Goal: Transaction & Acquisition: Purchase product/service

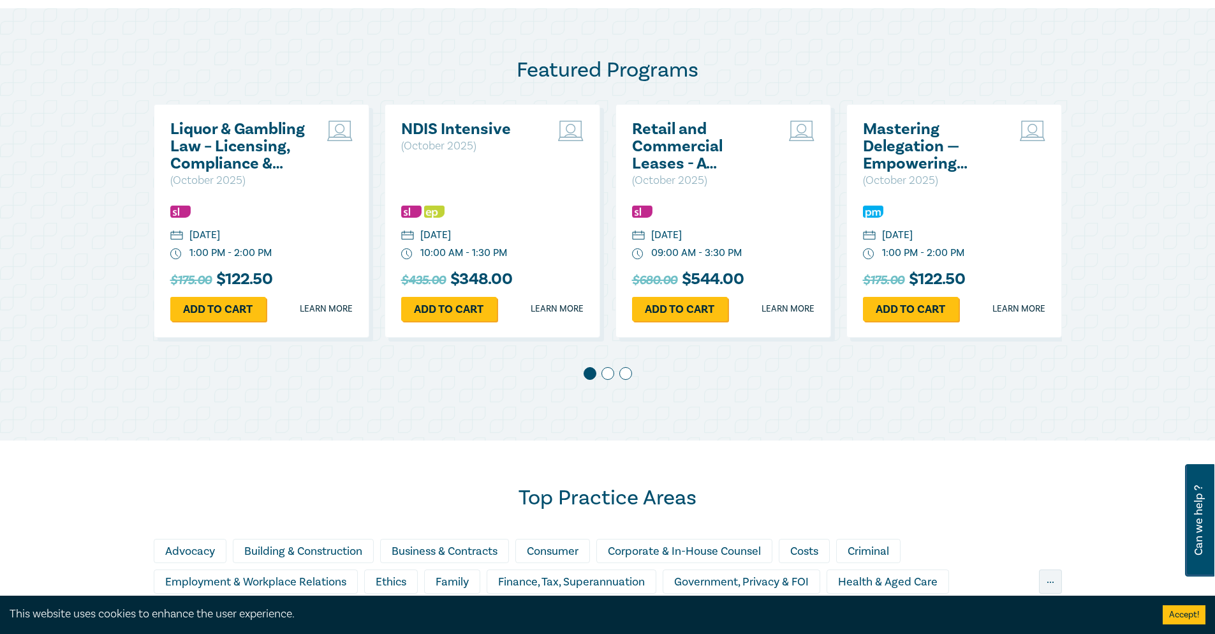
scroll to position [319, 0]
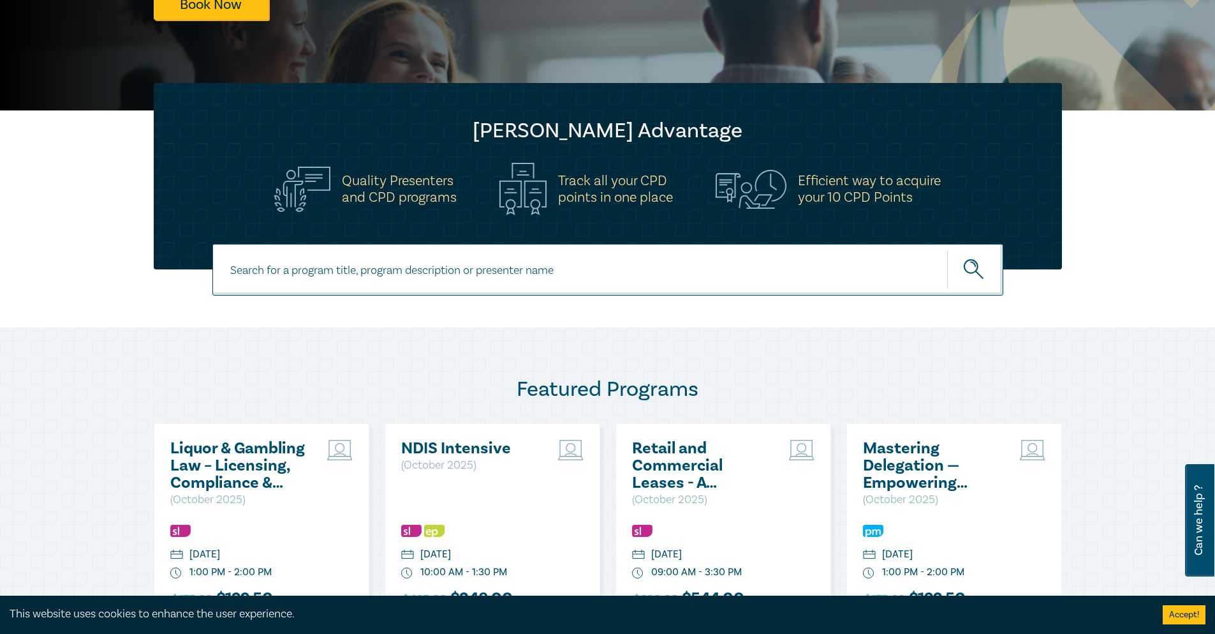
click at [362, 272] on input at bounding box center [607, 270] width 791 height 52
type input "Conflict of interest"
click at [947, 250] on button "submit" at bounding box center [975, 269] width 56 height 39
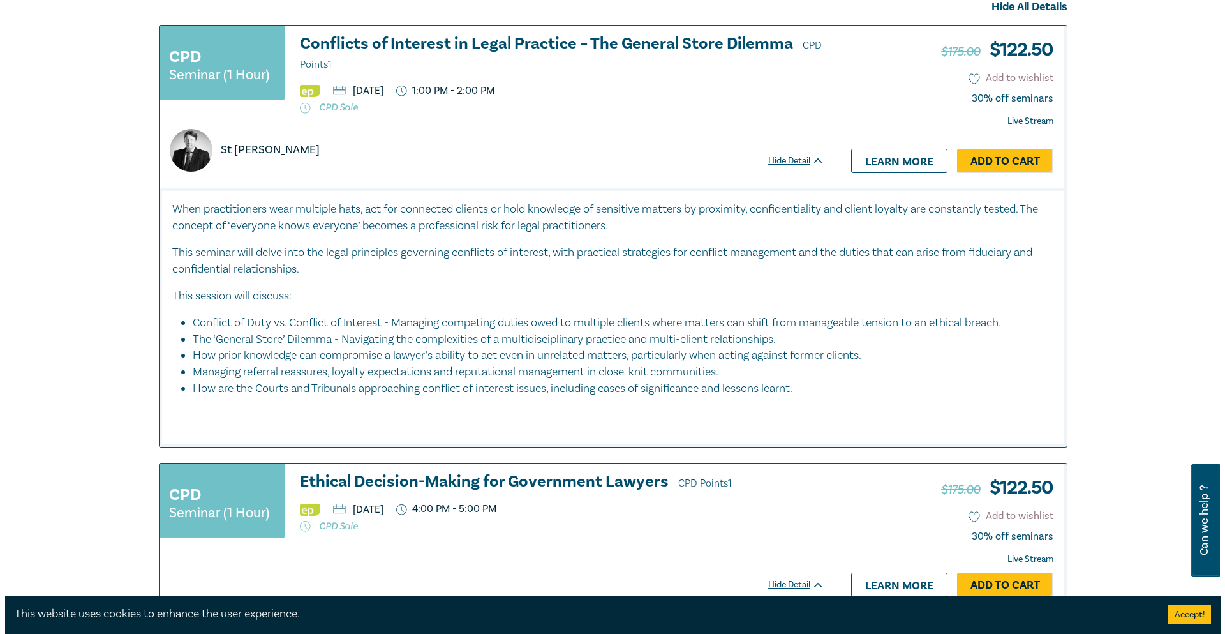
scroll to position [574, 0]
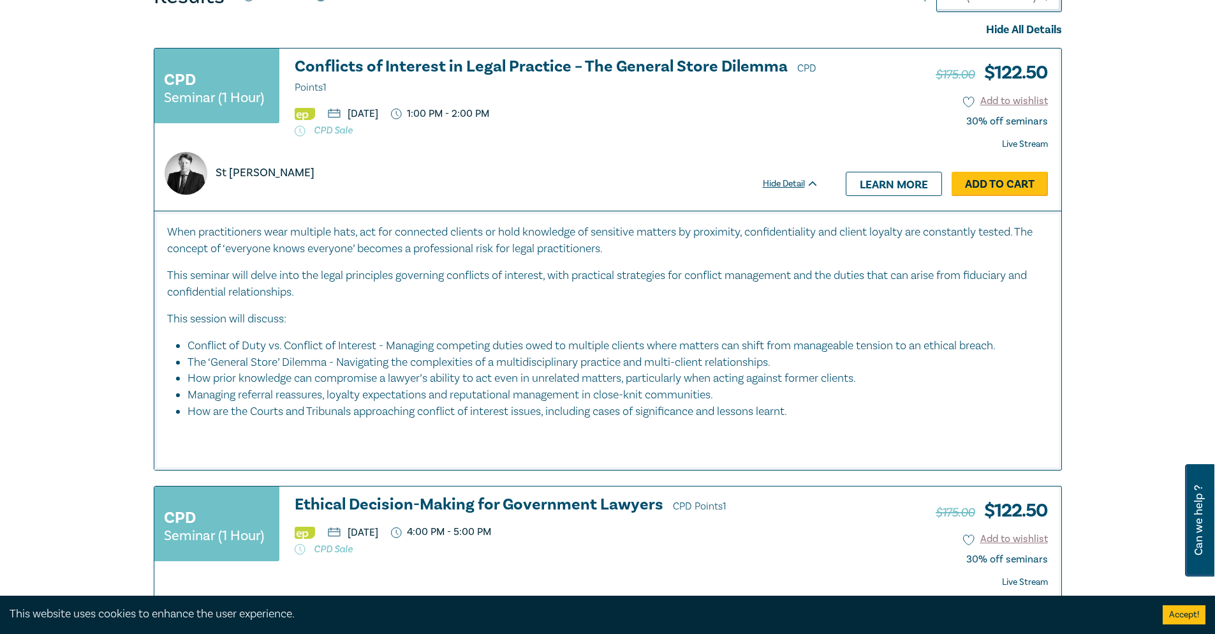
click at [1005, 184] on link "Add to Cart" at bounding box center [1000, 184] width 96 height 24
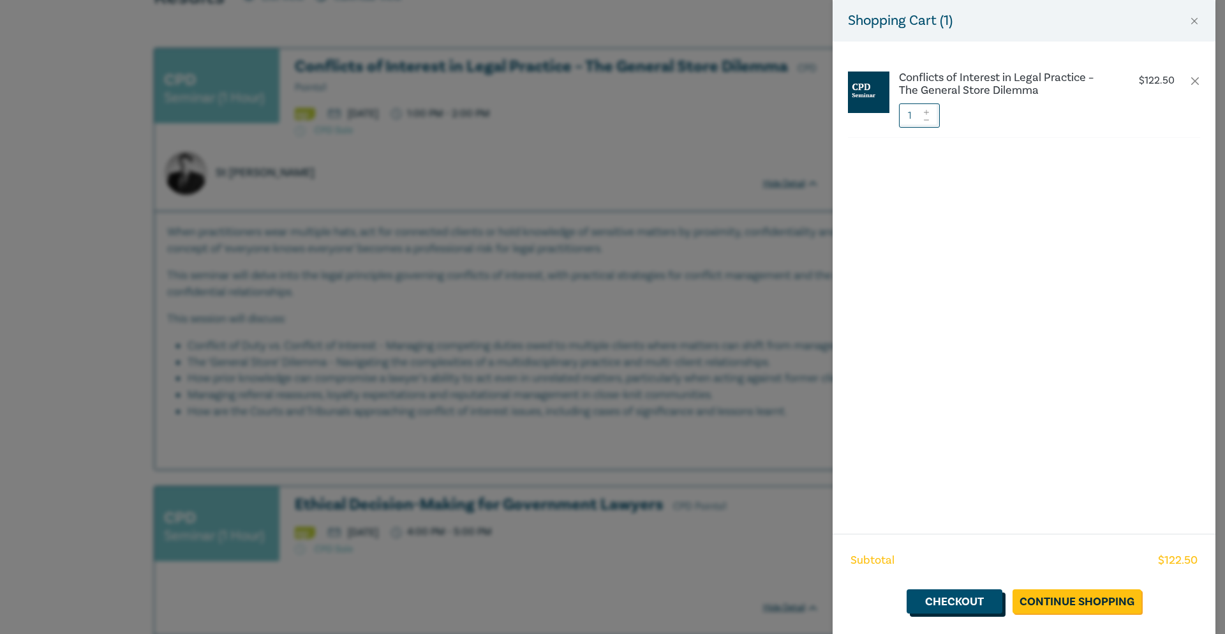
click at [952, 597] on link "Checkout" at bounding box center [955, 601] width 96 height 24
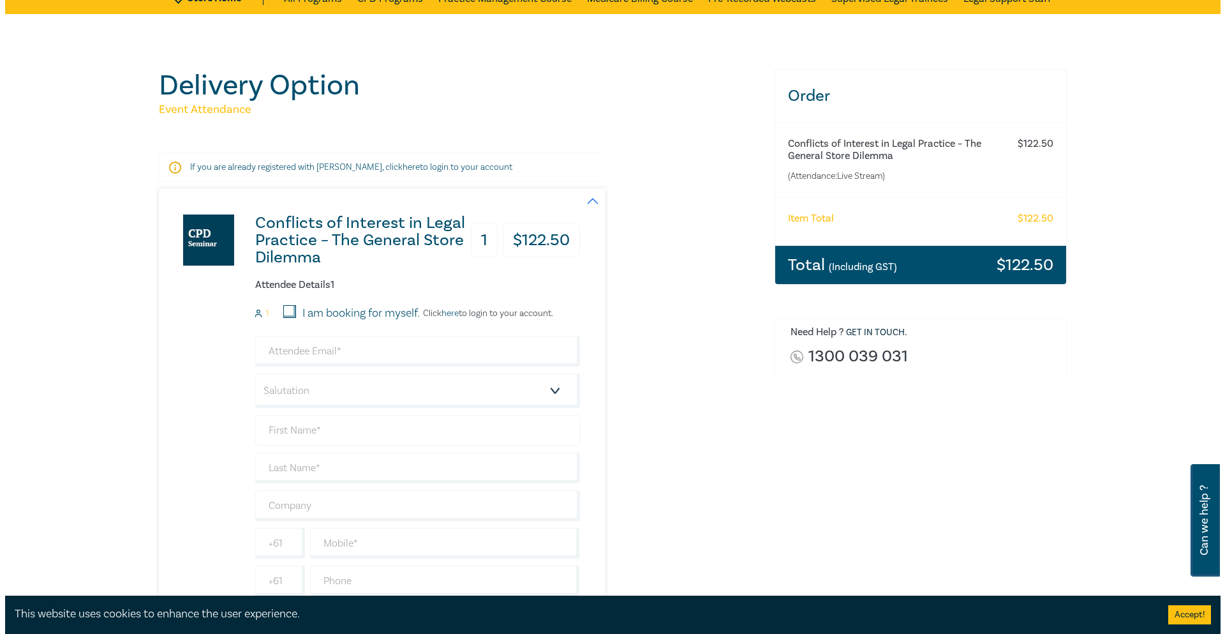
scroll to position [128, 0]
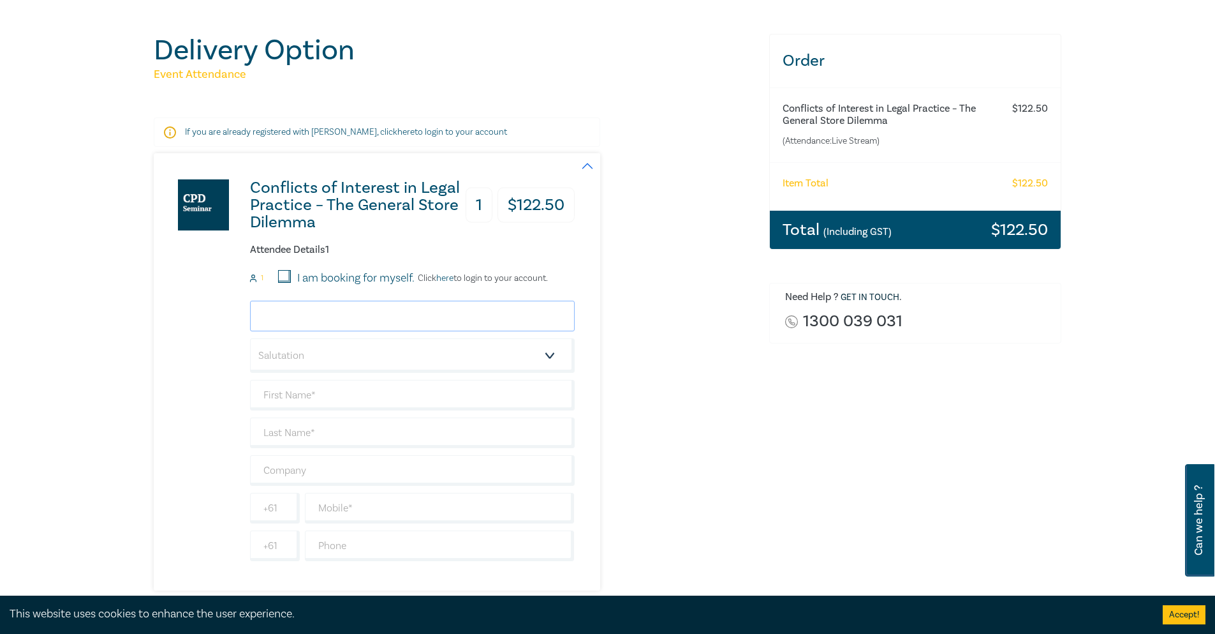
click at [345, 314] on input "email" at bounding box center [412, 315] width 325 height 31
click at [284, 277] on input "I am booking for myself." at bounding box center [284, 276] width 13 height 13
checkbox input "true"
click at [327, 316] on input "email" at bounding box center [412, 315] width 325 height 31
type input "[PERSON_NAME][EMAIL_ADDRESS][PERSON_NAME][DOMAIN_NAME]"
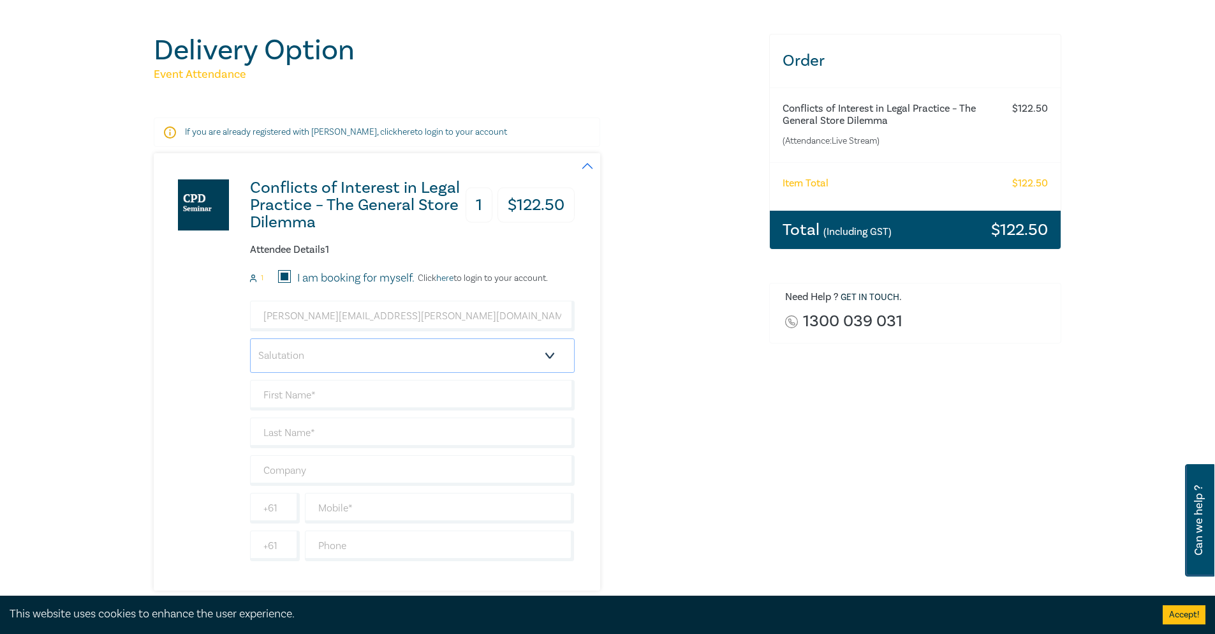
click at [410, 357] on select "Salutation Mr. Mrs. Ms. Miss Dr. Prof. Other" at bounding box center [412, 355] width 325 height 34
select select "Mr."
click at [250, 338] on select "Salutation Mr. Mrs. Ms. Miss Dr. Prof. Other" at bounding box center [412, 355] width 325 height 34
click at [453, 278] on link "here" at bounding box center [444, 277] width 17 height 11
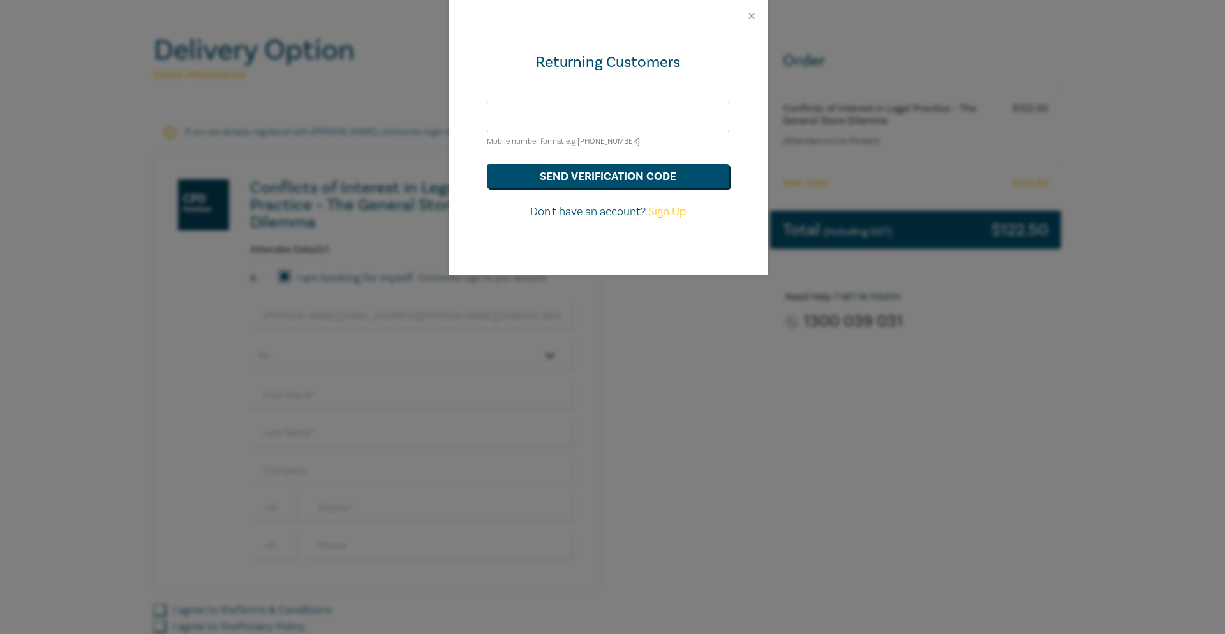
click at [586, 117] on input "text" at bounding box center [608, 116] width 242 height 31
type input "0"
type input "0401403804"
click at [592, 174] on button "send verification code" at bounding box center [608, 176] width 242 height 24
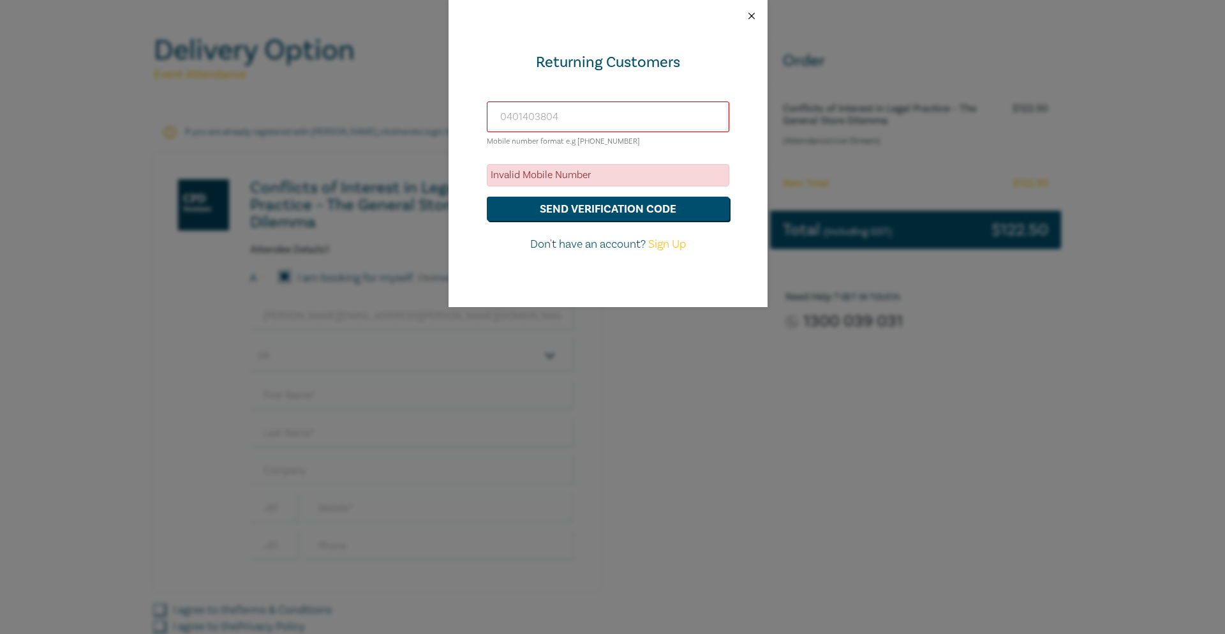
click at [752, 17] on button "Close" at bounding box center [751, 15] width 11 height 11
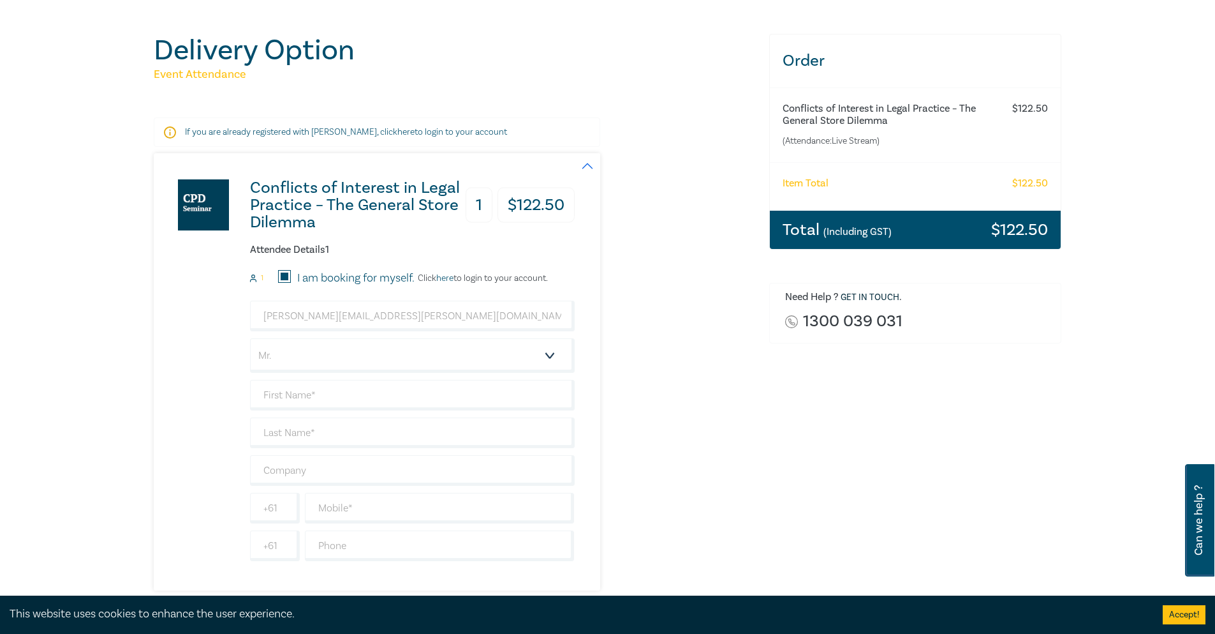
click at [454, 276] on link "here" at bounding box center [444, 277] width 17 height 11
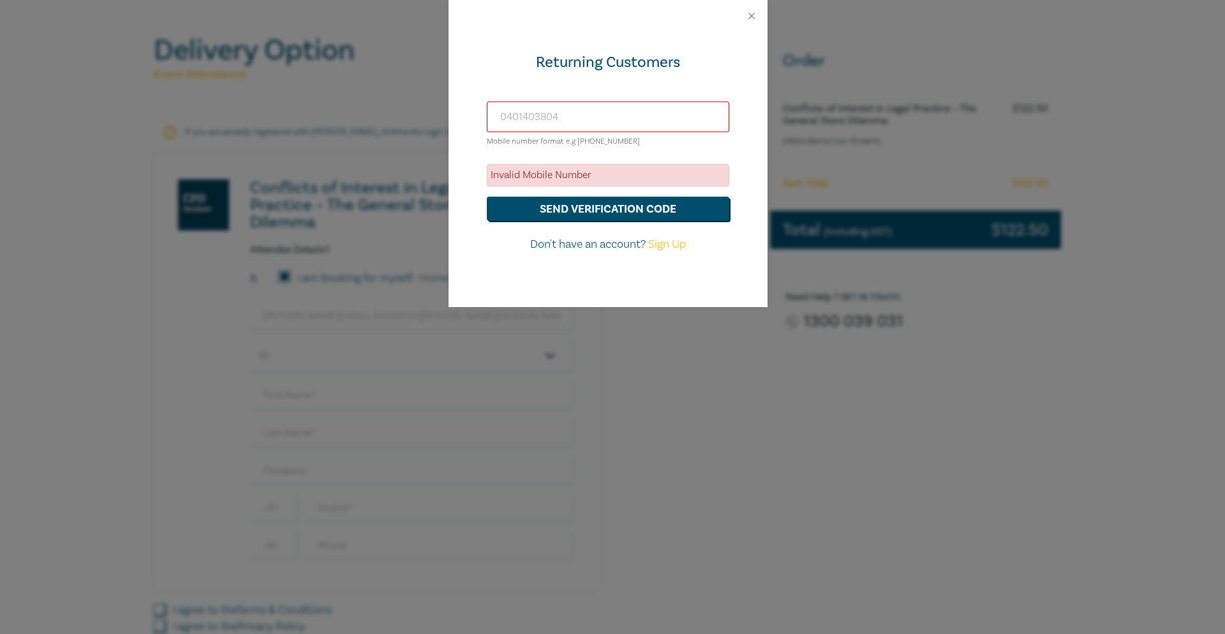
click at [589, 114] on input "0401403804" at bounding box center [608, 116] width 242 height 31
type input "0"
type input "[PERSON_NAME][EMAIL_ADDRESS][PERSON_NAME][DOMAIN_NAME]"
click at [606, 209] on button "send verification code" at bounding box center [608, 208] width 242 height 24
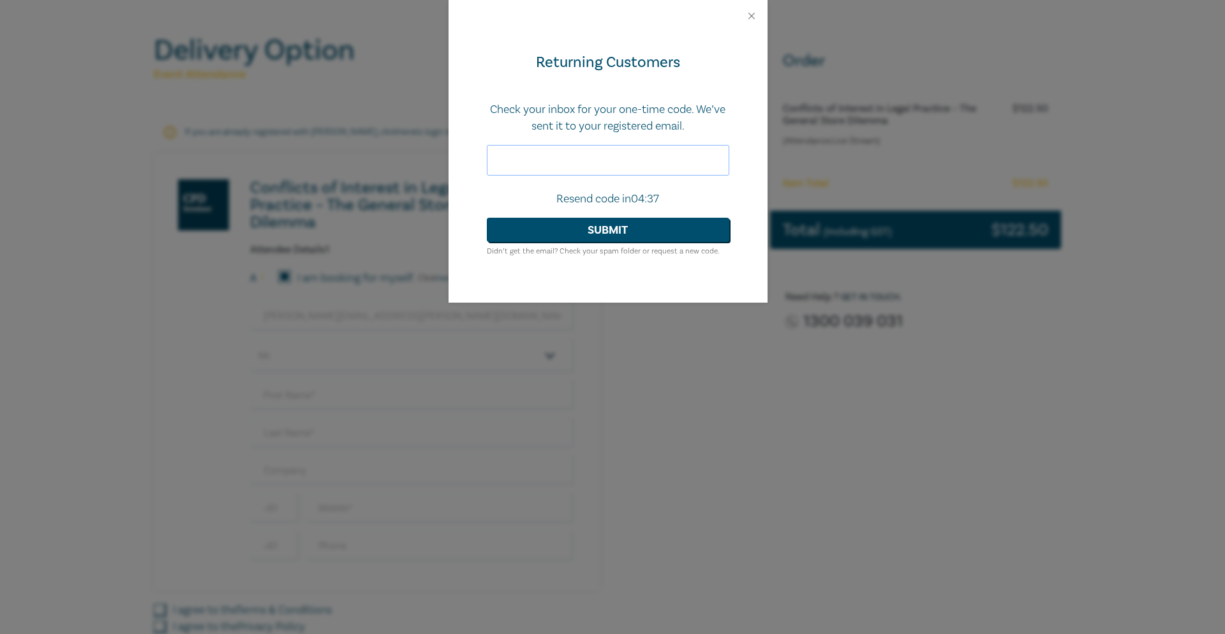
click at [528, 166] on input "text" at bounding box center [608, 160] width 242 height 31
paste input "109698"
type input "109698"
click at [586, 228] on button "Submit" at bounding box center [608, 230] width 242 height 24
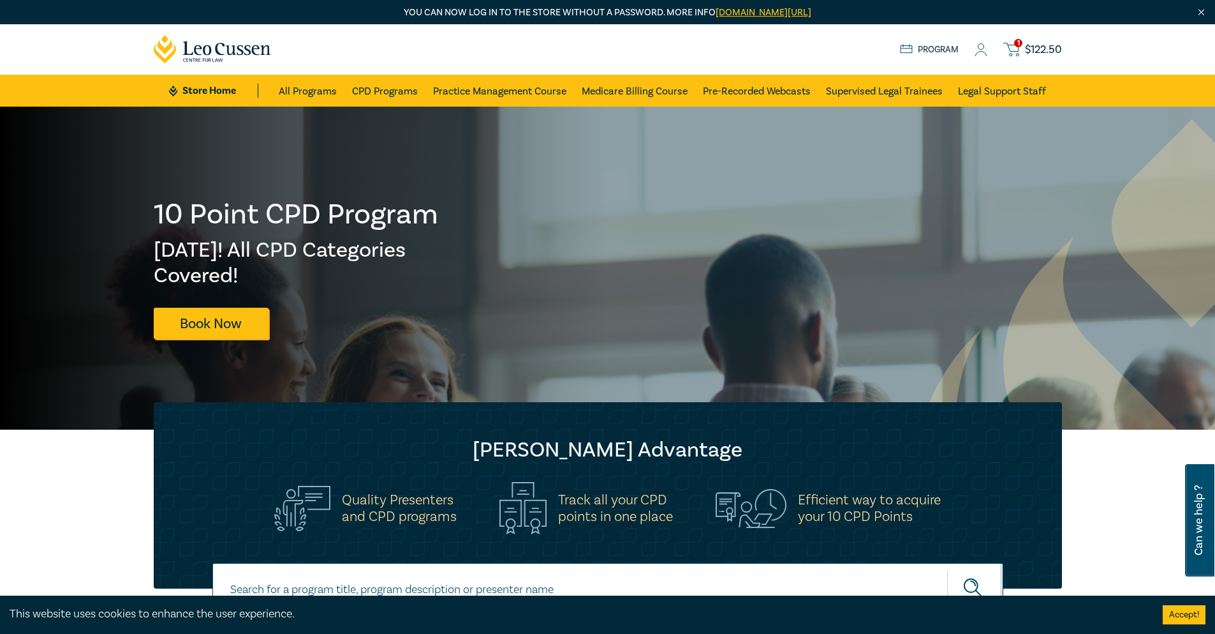
click at [1035, 48] on span "$ 122.50" at bounding box center [1043, 50] width 37 height 14
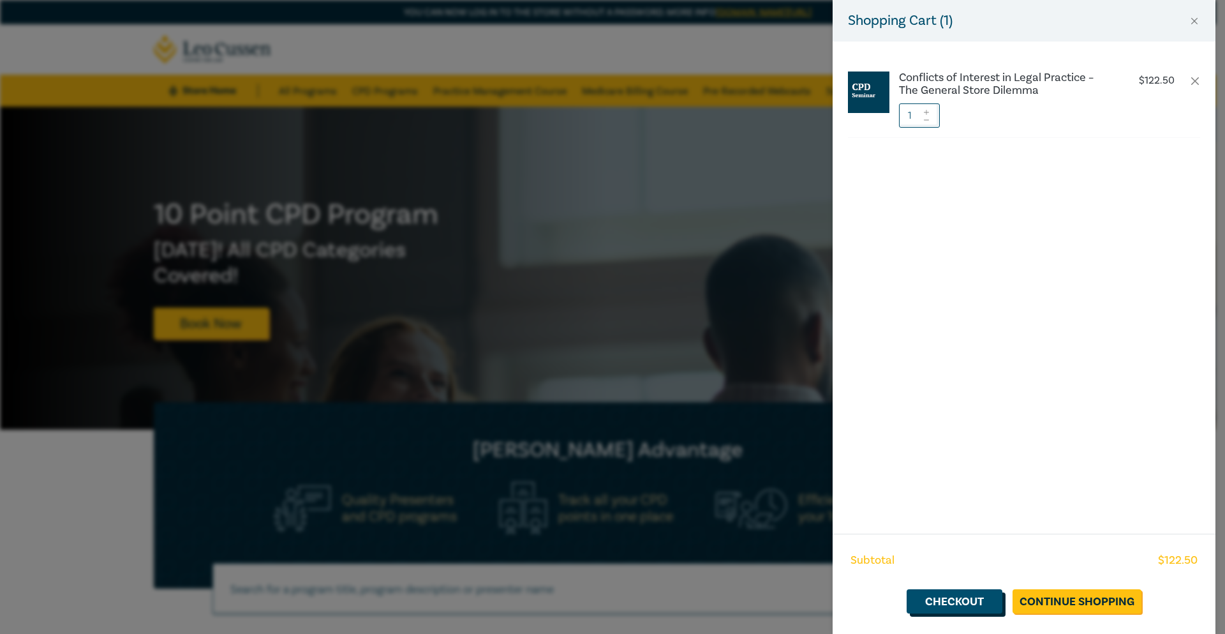
click at [956, 598] on link "Checkout" at bounding box center [955, 601] width 96 height 24
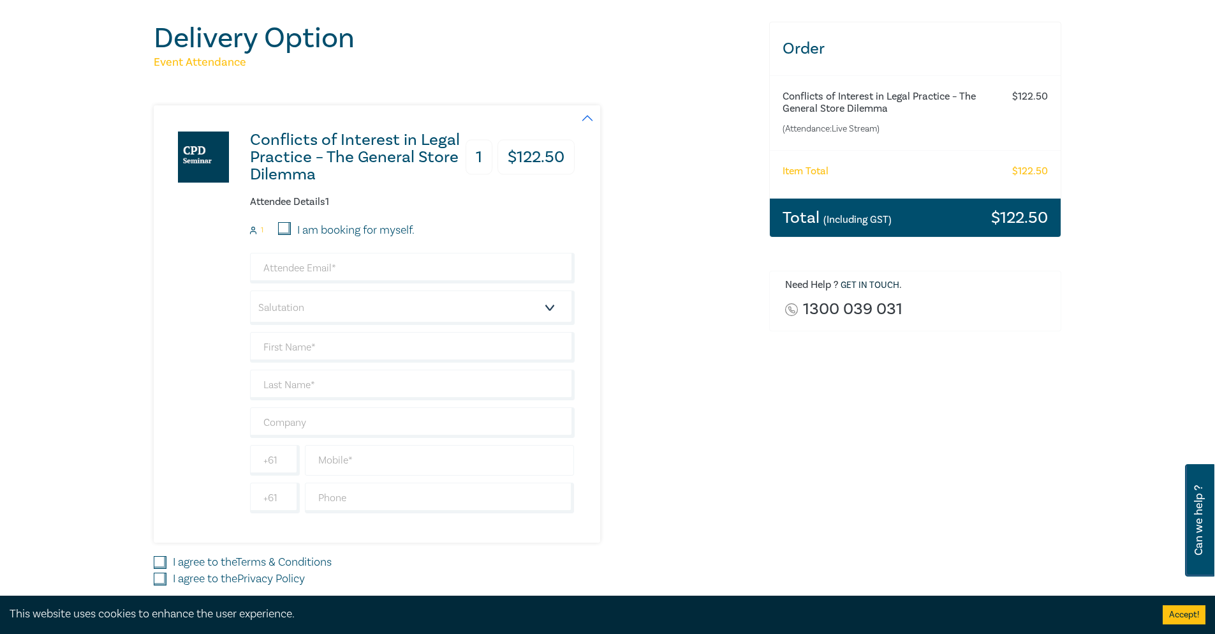
scroll to position [191, 0]
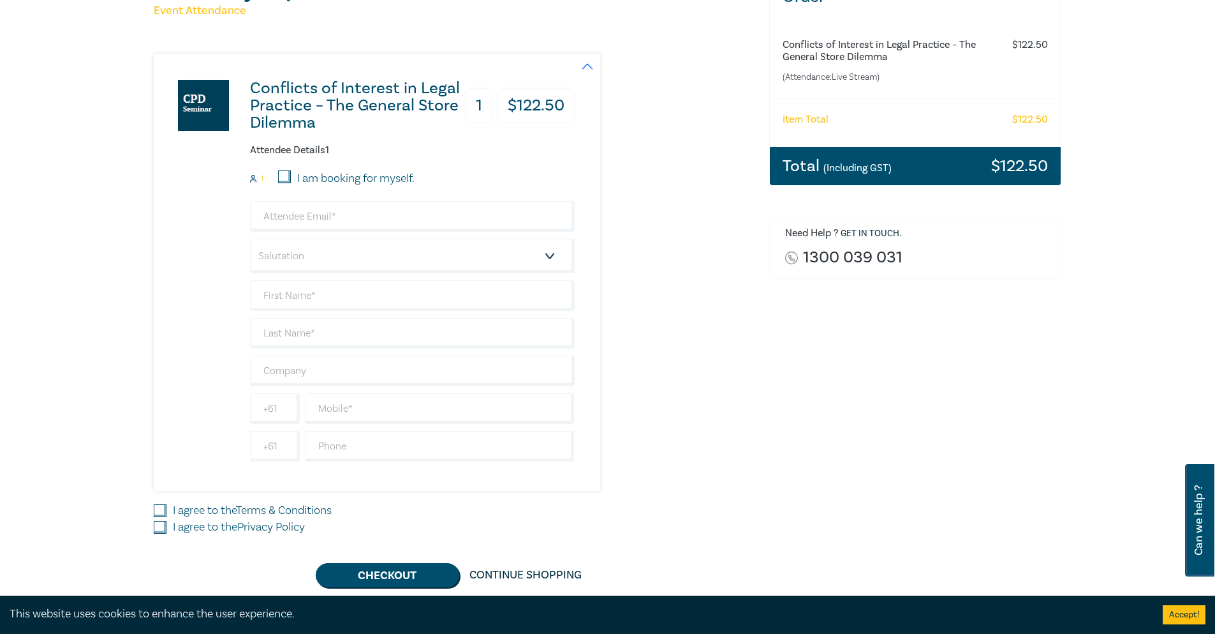
click at [283, 176] on input "I am booking for myself." at bounding box center [284, 176] width 13 height 13
checkbox input "true"
type input "[PERSON_NAME][EMAIL_ADDRESS][PERSON_NAME][DOMAIN_NAME]"
type input "Michael"
type input "Pianta"
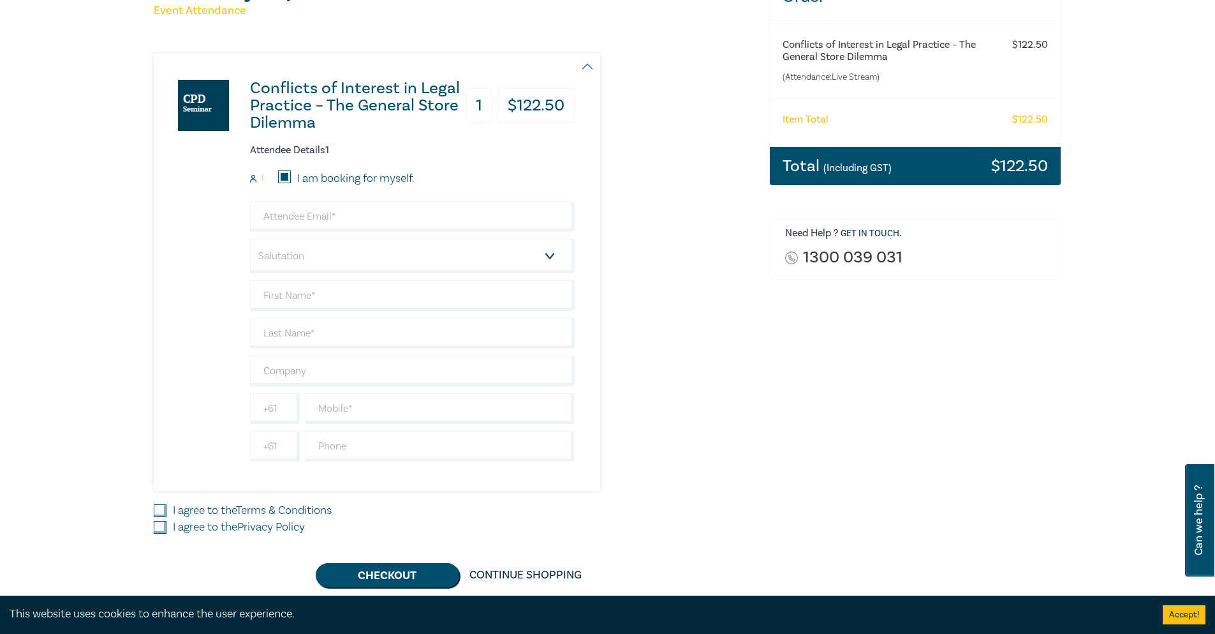
type input "0401403804"
click at [297, 214] on input "[PERSON_NAME][EMAIL_ADDRESS][PERSON_NAME][DOMAIN_NAME]" at bounding box center [412, 216] width 325 height 31
click at [307, 263] on select "Salutation Mr. Mrs. Ms. Miss Dr. Prof. Other" at bounding box center [412, 256] width 325 height 34
select select "Mr."
click at [250, 239] on select "Salutation Mr. Mrs. Ms. Miss Dr. Prof. Other" at bounding box center [412, 256] width 325 height 34
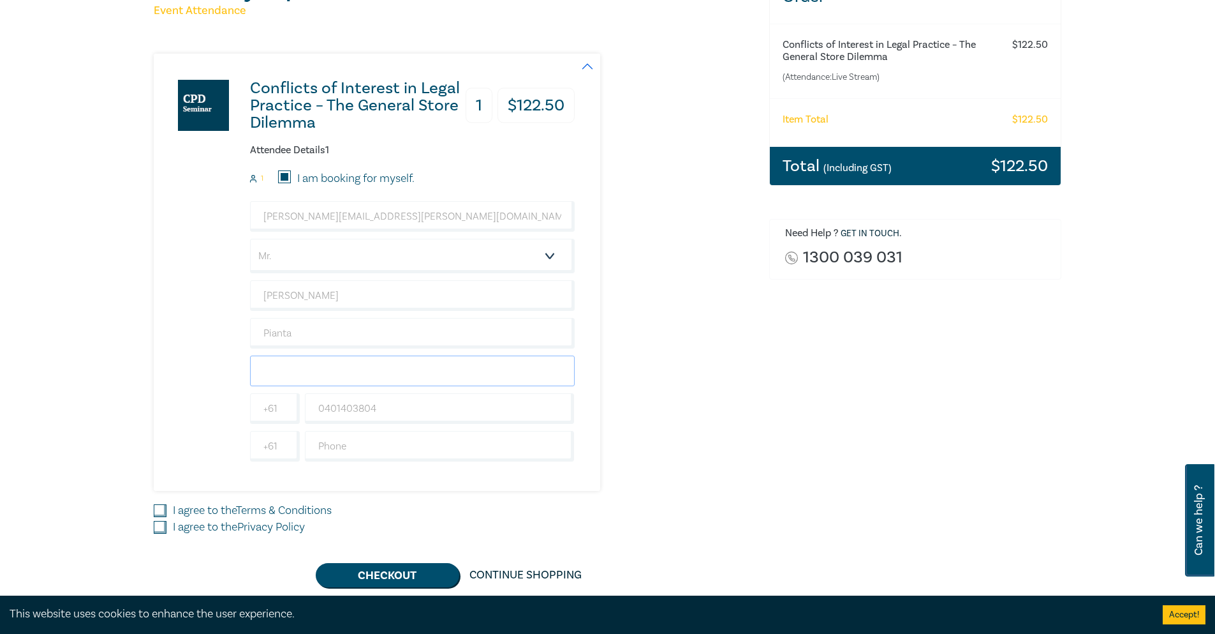
click at [336, 376] on input "text" at bounding box center [412, 370] width 325 height 31
type input "Dominic Esposito Solicitors"
click at [355, 450] on input "text" at bounding box center [440, 446] width 270 height 31
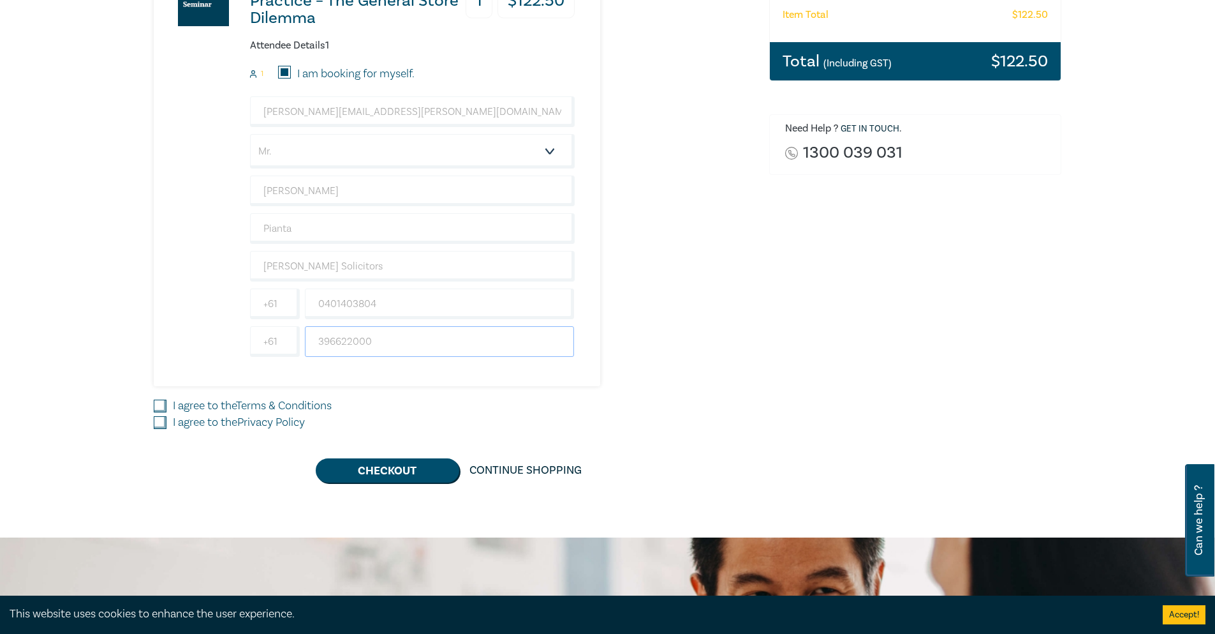
scroll to position [319, 0]
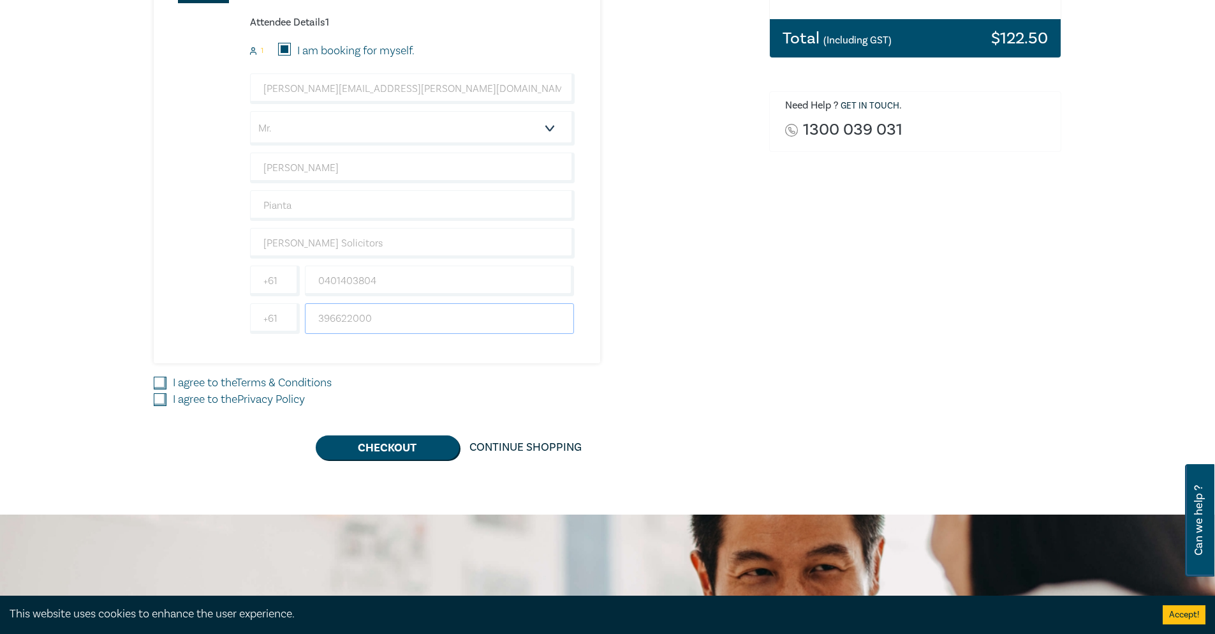
type input "396622000"
click at [156, 382] on input "I agree to the Terms & Conditions" at bounding box center [160, 382] width 13 height 13
checkbox input "true"
click at [158, 401] on input "I agree to the Privacy Policy" at bounding box center [160, 399] width 13 height 13
checkbox input "true"
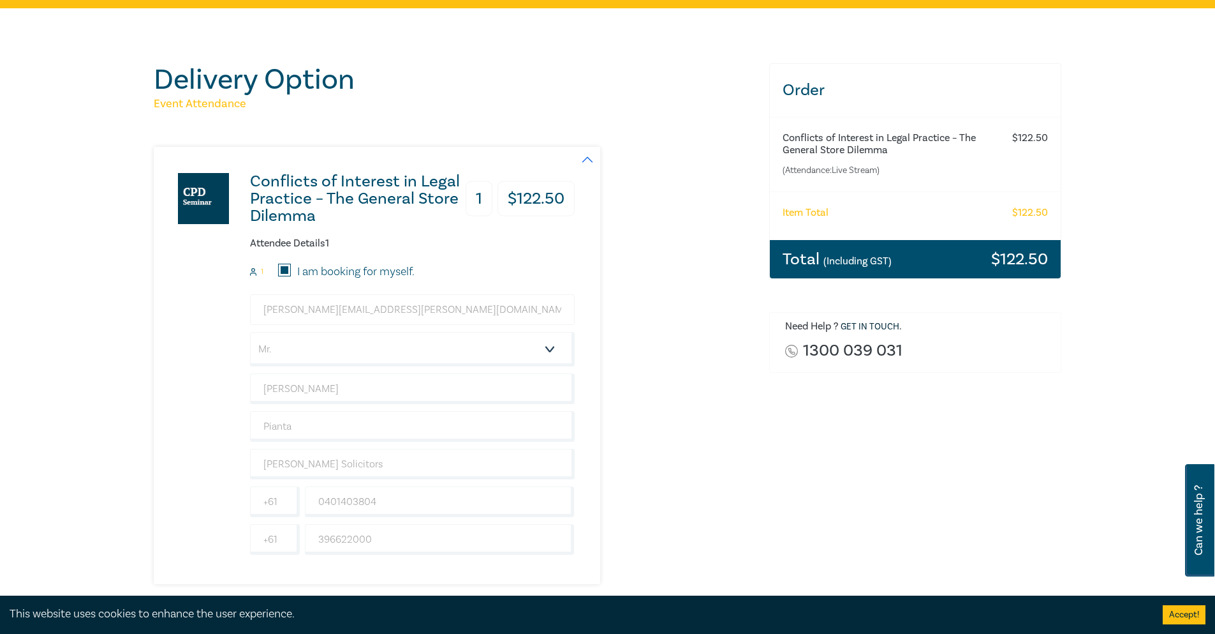
scroll to position [128, 0]
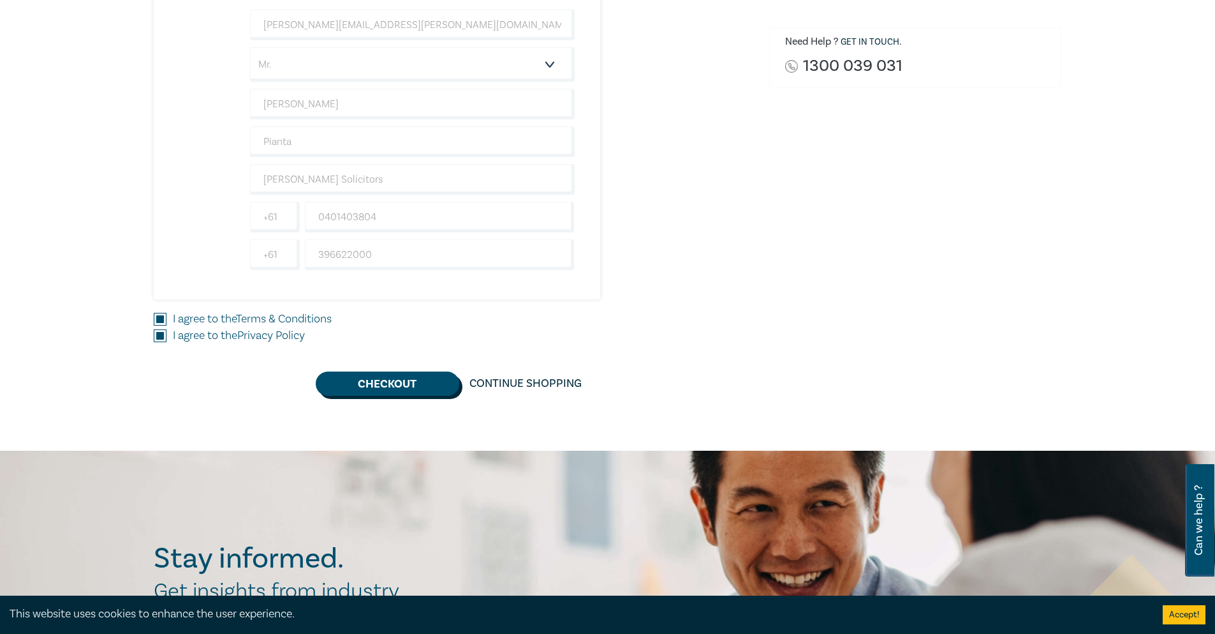
click at [410, 387] on button "Checkout" at bounding box center [388, 383] width 144 height 24
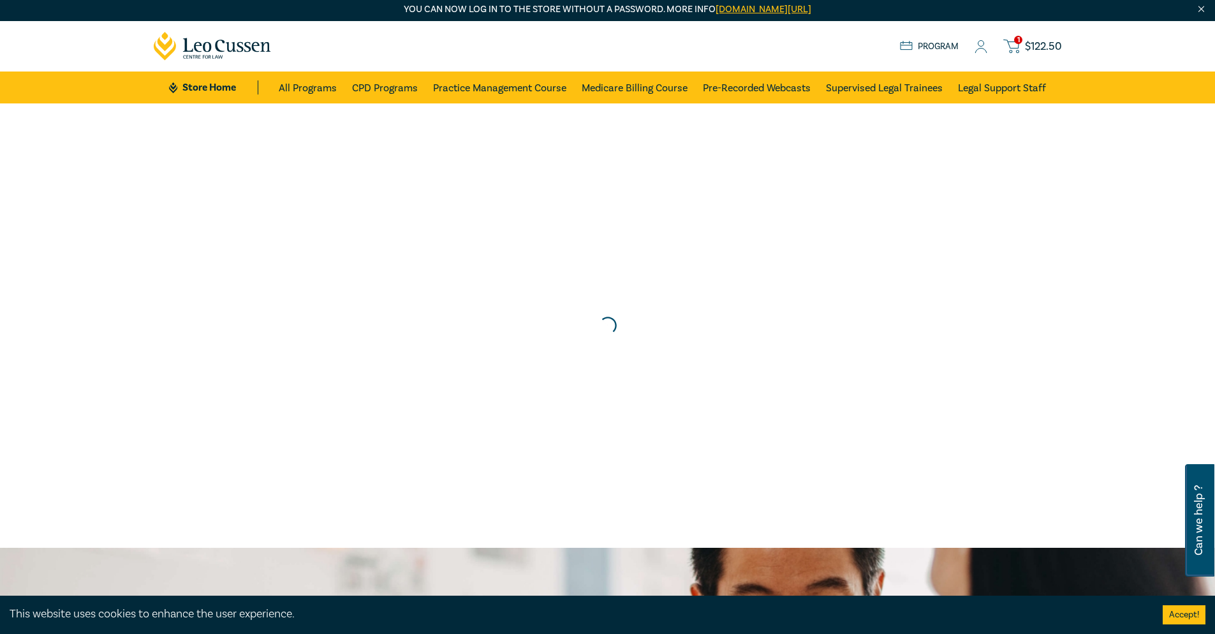
scroll to position [0, 0]
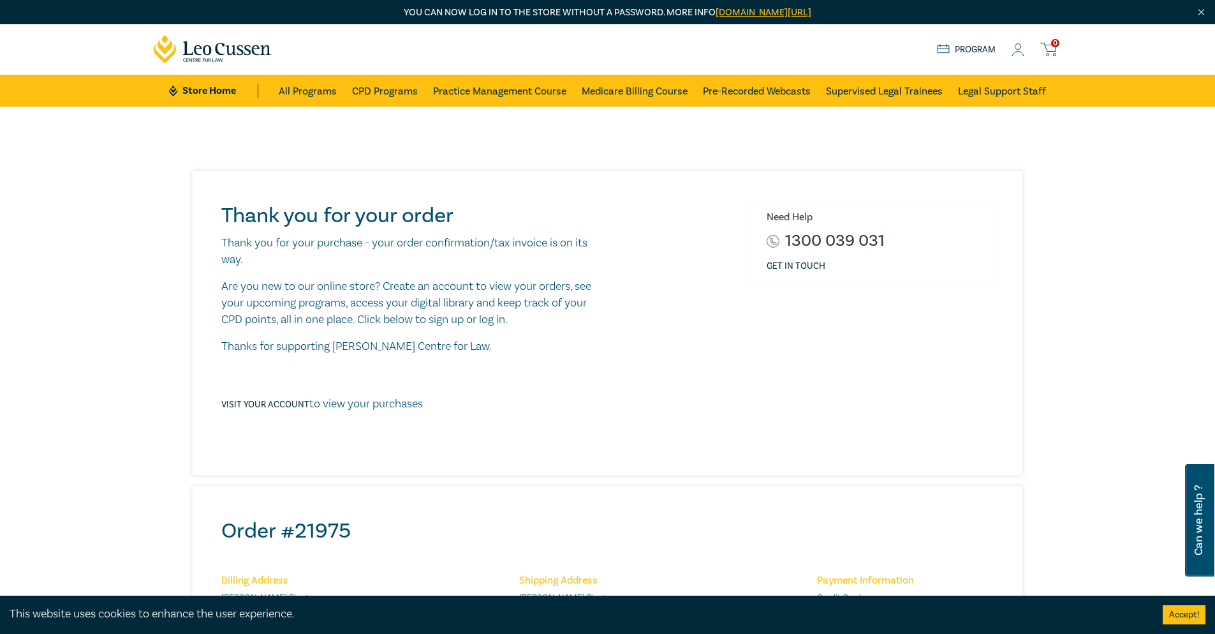
click at [468, 260] on p "Thank you for your purchase - your order confirmation/tax invoice is on its way." at bounding box center [412, 251] width 382 height 33
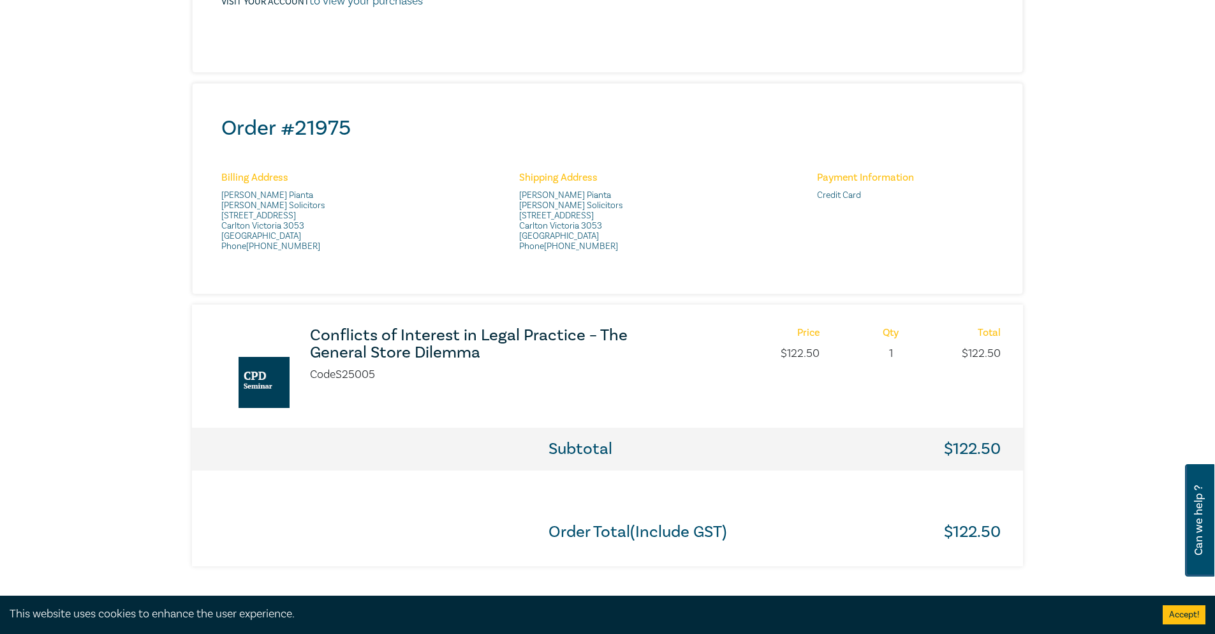
scroll to position [447, 0]
